Goal: Check status: Check status

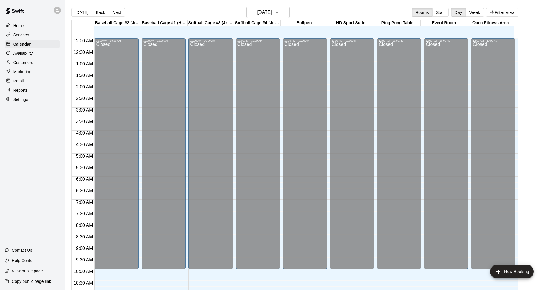
scroll to position [220, 0]
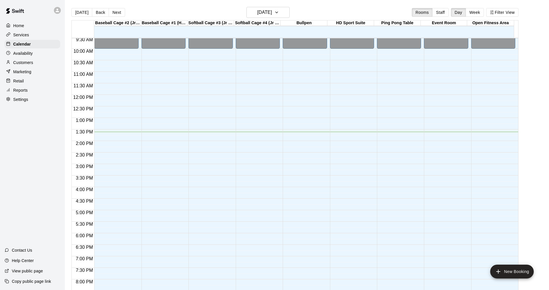
click at [29, 92] on div "Reports" at bounding box center [33, 90] width 56 height 9
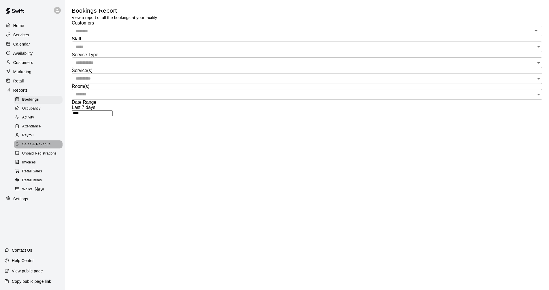
click at [54, 148] on div "Sales & Revenue" at bounding box center [38, 144] width 49 height 8
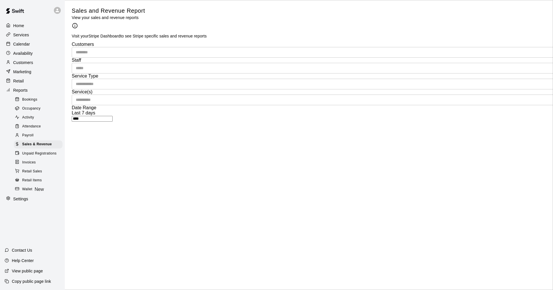
drag, startPoint x: 365, startPoint y: 108, endPoint x: 372, endPoint y: 103, distance: 9.0
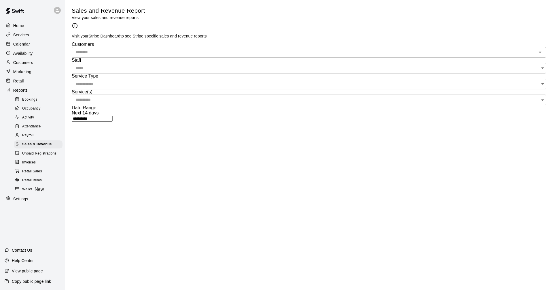
type input "******"
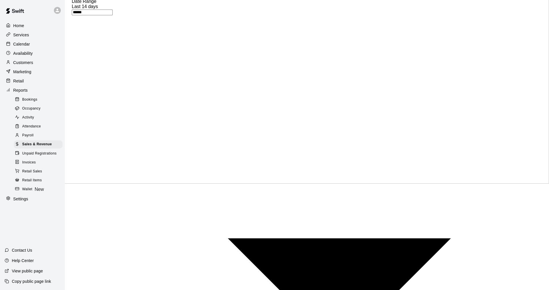
scroll to position [605, 0]
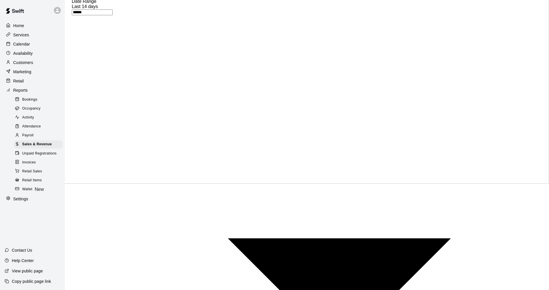
click at [31, 43] on div "Calendar" at bounding box center [33, 44] width 56 height 9
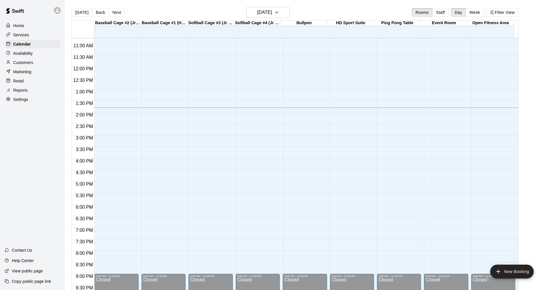
scroll to position [249, 0]
click at [39, 93] on div "Reports" at bounding box center [33, 90] width 56 height 9
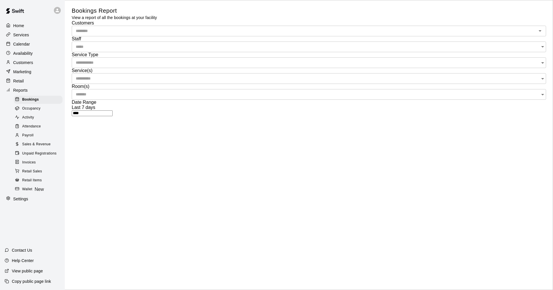
click at [50, 148] on div "Sales & Revenue" at bounding box center [38, 144] width 49 height 8
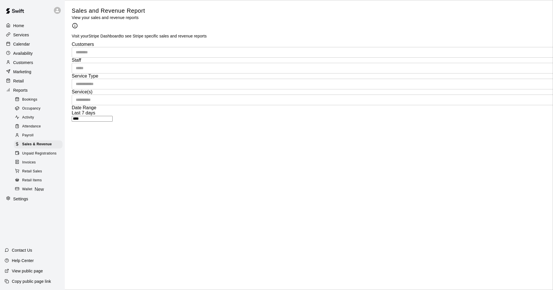
type input "******"
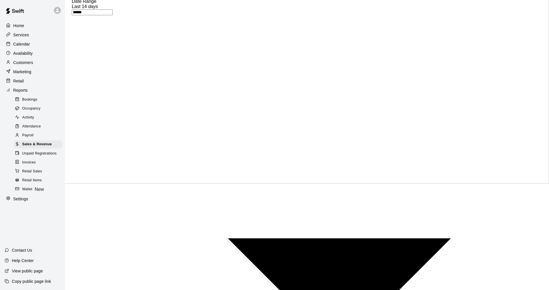
scroll to position [662, 0]
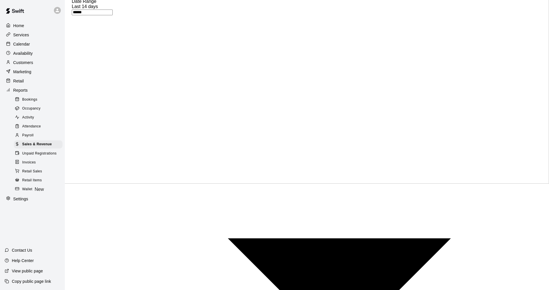
click at [33, 46] on div "Calendar" at bounding box center [33, 44] width 56 height 9
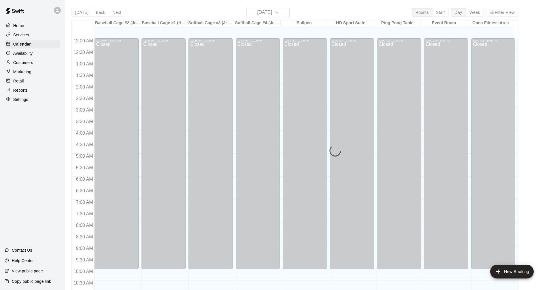
scroll to position [278, 0]
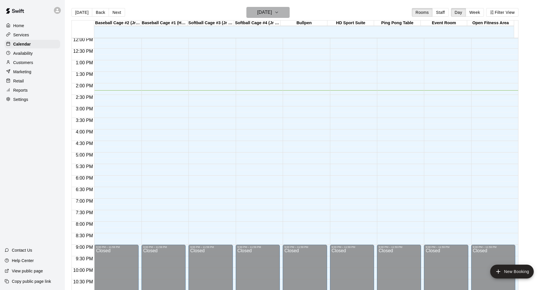
click at [265, 13] on h6 "[DATE]" at bounding box center [264, 12] width 15 height 8
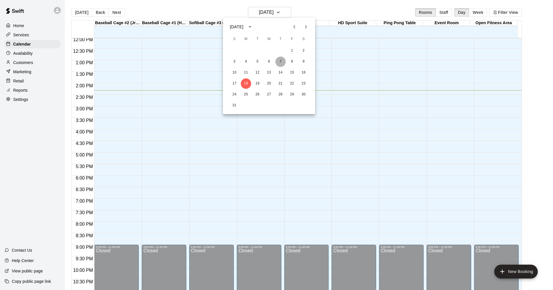
click at [280, 61] on button "7" at bounding box center [280, 61] width 10 height 10
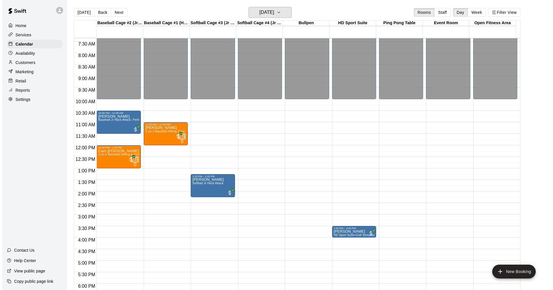
scroll to position [163, 0]
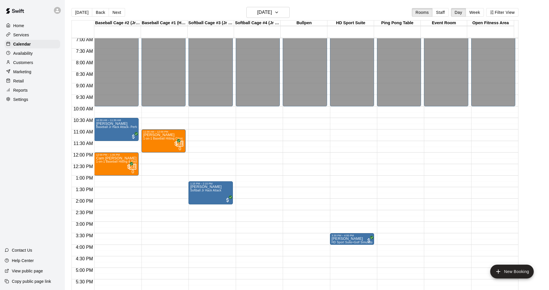
click at [296, 120] on div "12:00 AM – 10:00 AM Closed 9:00 PM – 11:59 PM Closed" at bounding box center [305, 152] width 44 height 553
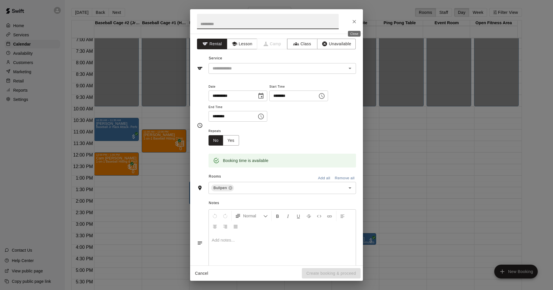
click at [355, 24] on button "Close" at bounding box center [354, 21] width 10 height 10
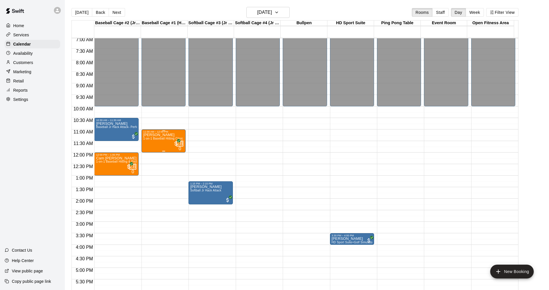
click at [173, 145] on div "ZB 0" at bounding box center [178, 146] width 10 height 10
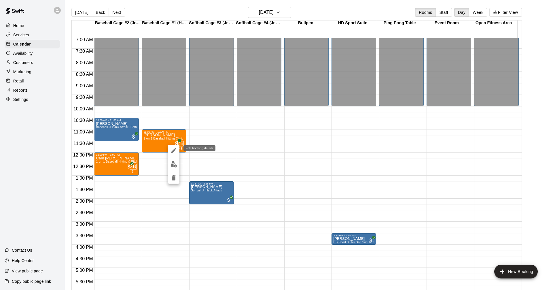
click at [175, 148] on icon "edit" at bounding box center [173, 150] width 5 height 5
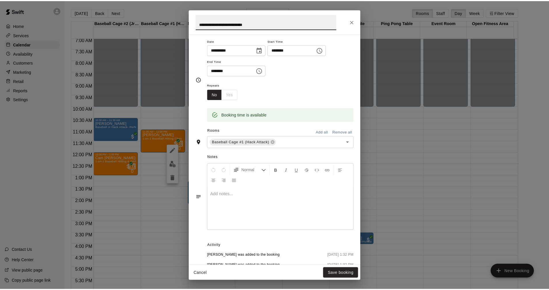
scroll to position [0, 0]
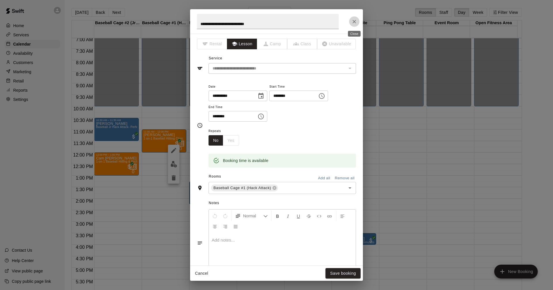
click at [354, 20] on icon "Close" at bounding box center [355, 22] width 6 height 6
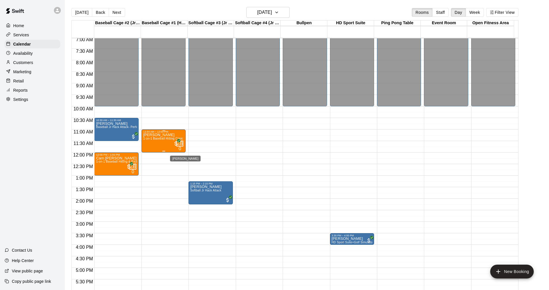
click at [178, 146] on span "ZB" at bounding box center [180, 143] width 6 height 5
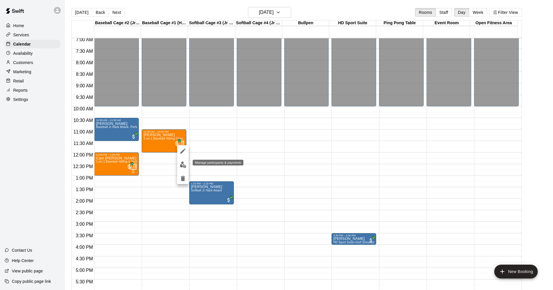
click at [182, 165] on img "edit" at bounding box center [183, 164] width 7 height 7
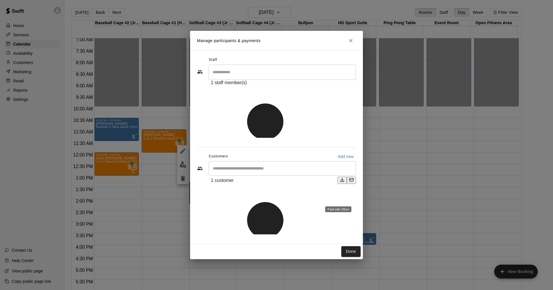
click at [351, 46] on button "Close" at bounding box center [351, 40] width 10 height 10
